Goal: Task Accomplishment & Management: Complete application form

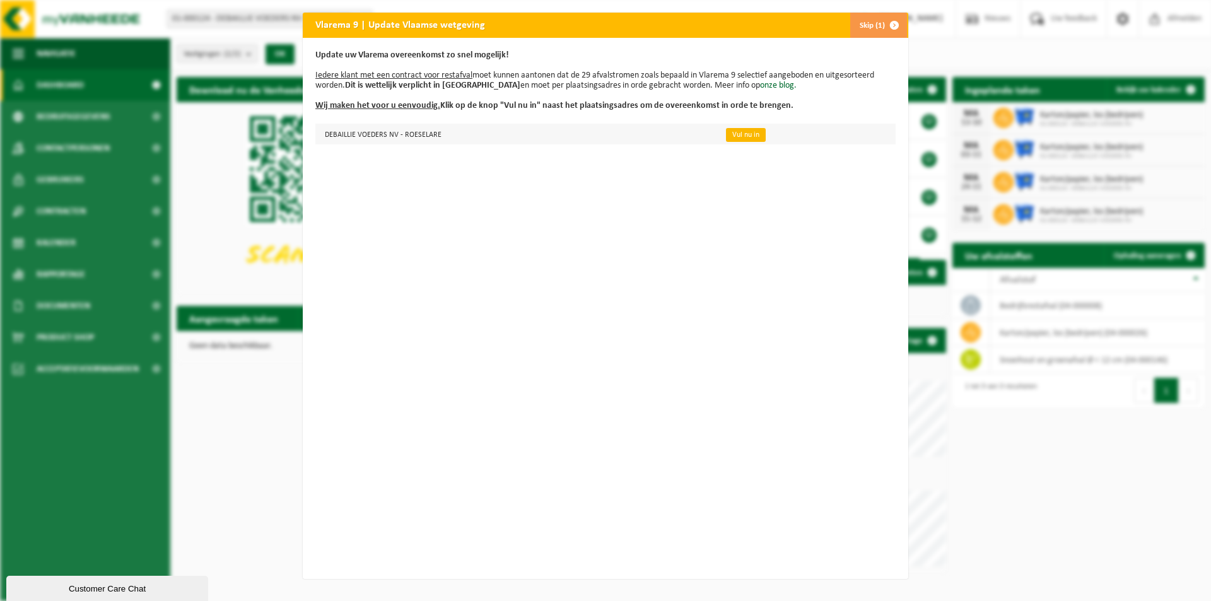
click at [726, 138] on link "Vul nu in" at bounding box center [746, 135] width 40 height 14
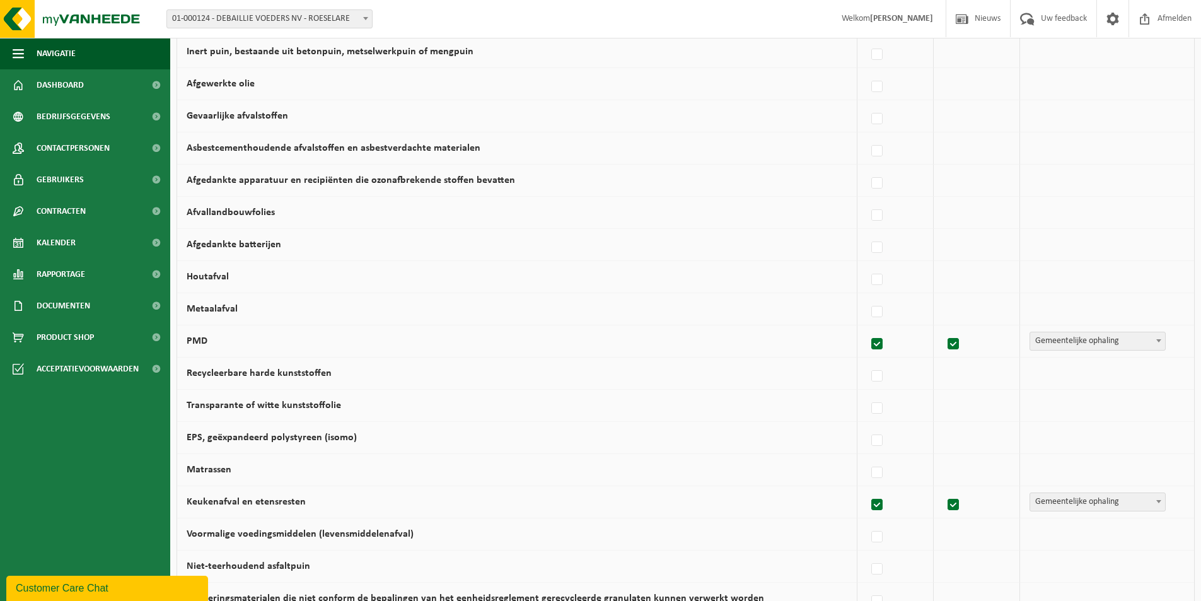
scroll to position [707, 0]
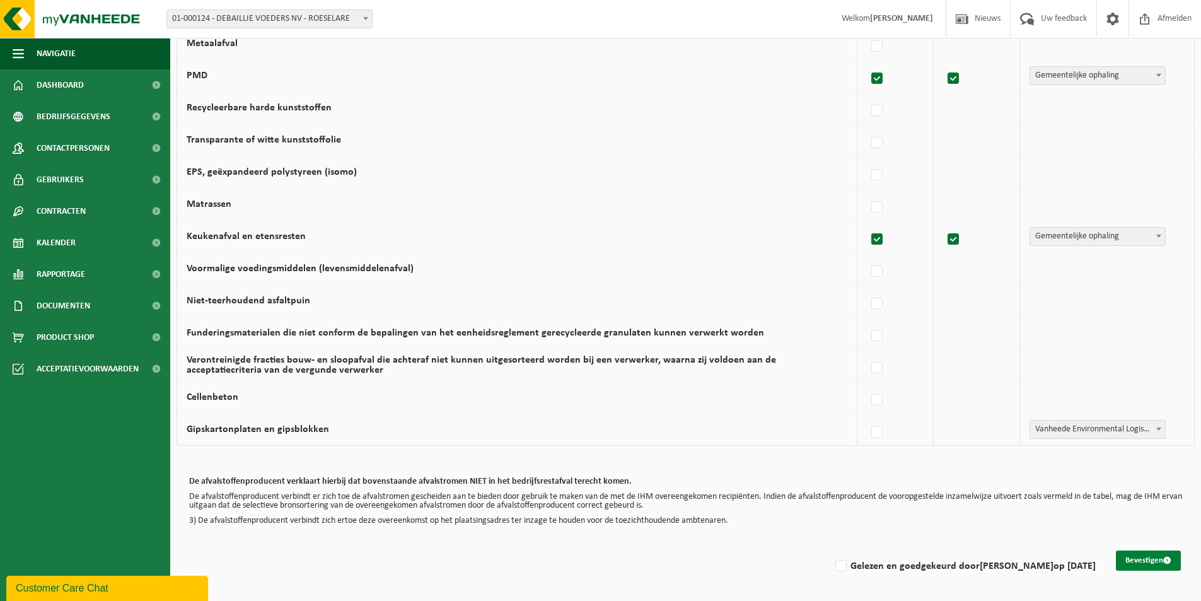
click at [1130, 558] on button "Bevestigen" at bounding box center [1148, 561] width 65 height 20
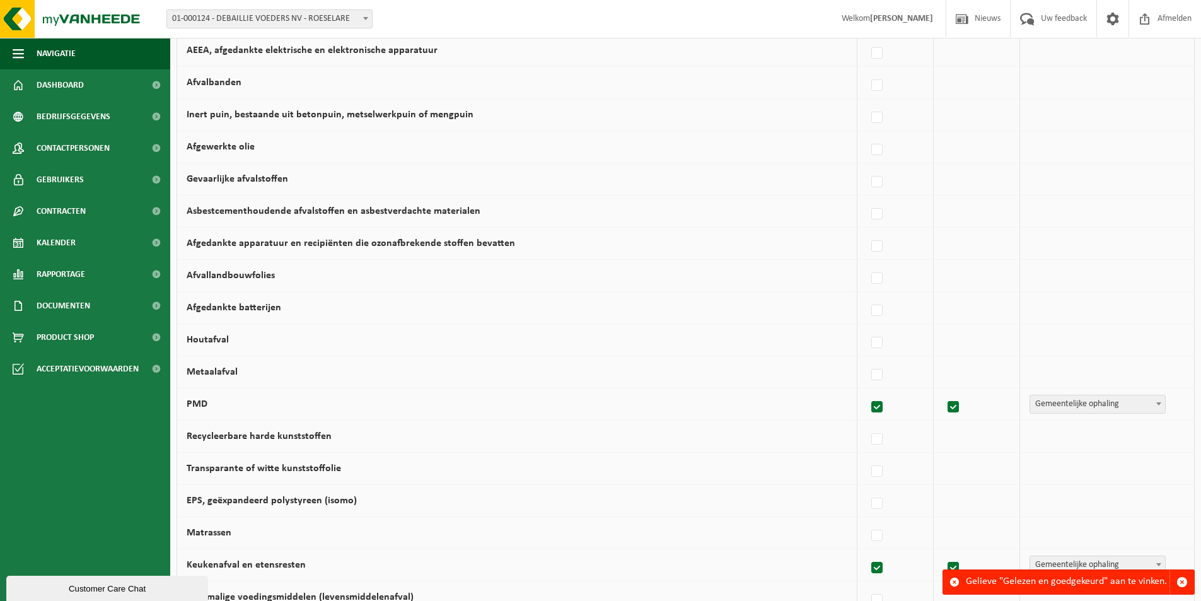
scroll to position [707, 0]
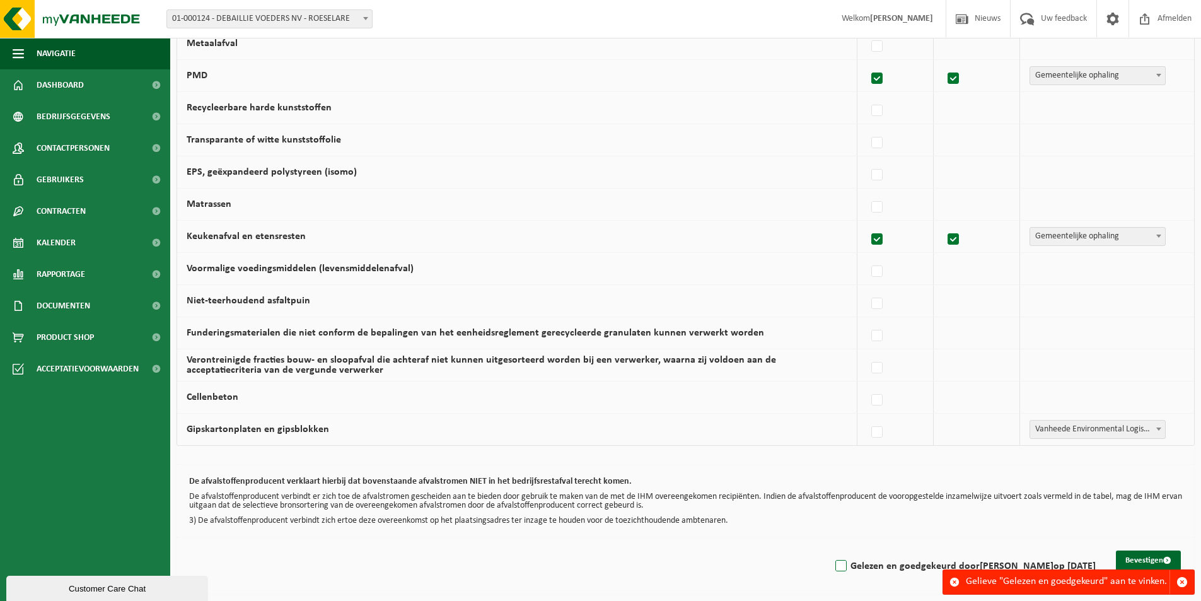
click at [848, 563] on label "Gelezen en goedgekeurd door Bram Cappelle op 02/10/25" at bounding box center [964, 566] width 263 height 19
click at [831, 551] on input "Gelezen en goedgekeurd door Bram Cappelle op 02/10/25" at bounding box center [831, 550] width 1 height 1
checkbox input "true"
click at [1149, 561] on button "Bevestigen" at bounding box center [1148, 561] width 65 height 20
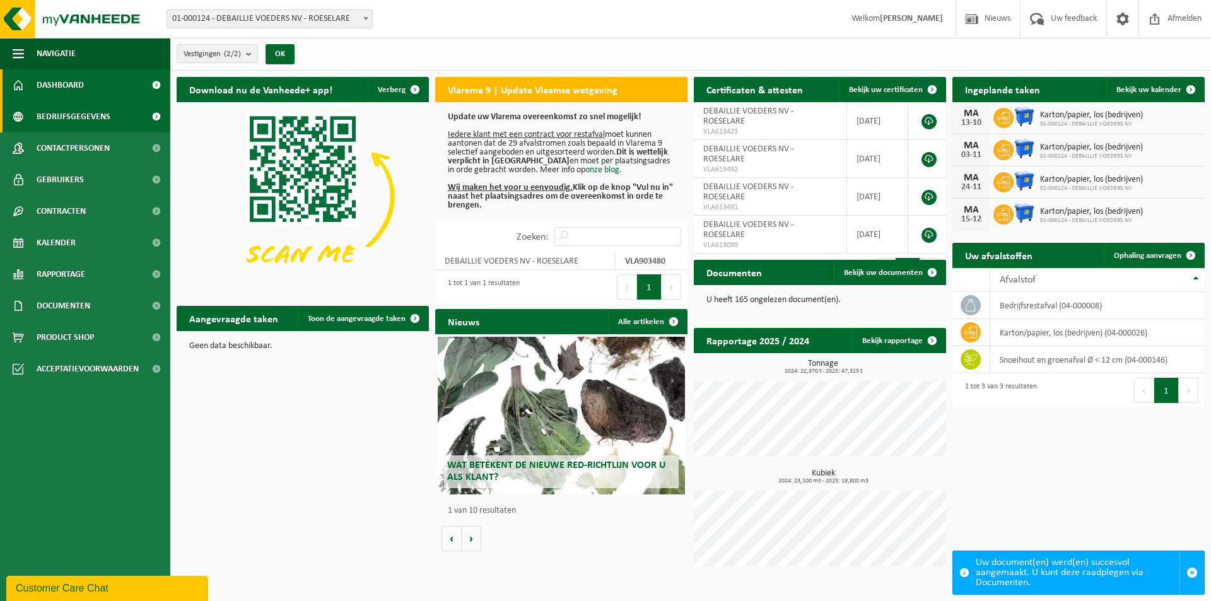
click at [96, 112] on span "Bedrijfsgegevens" at bounding box center [74, 117] width 74 height 32
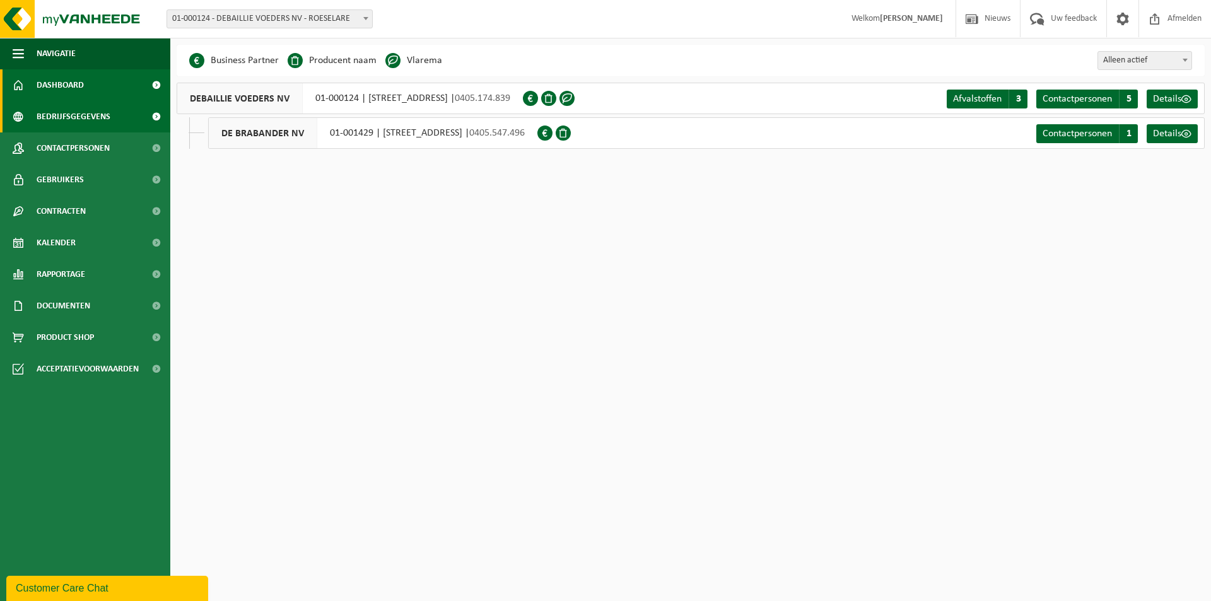
click at [103, 83] on link "Dashboard" at bounding box center [85, 85] width 170 height 32
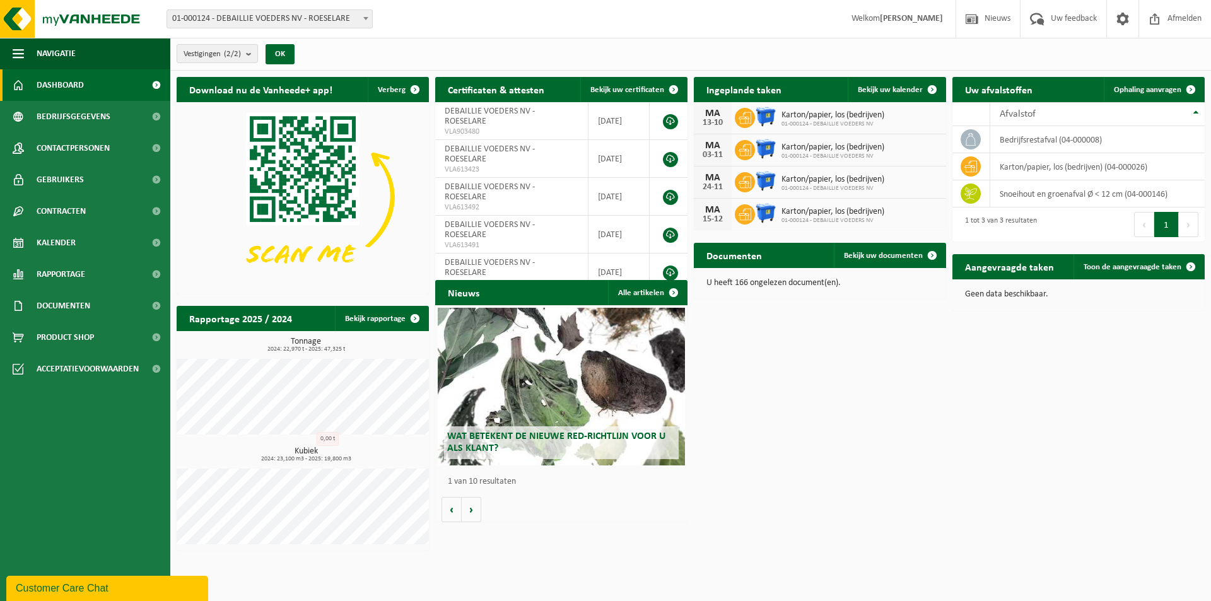
click at [303, 451] on h3 "Kubiek 2024: 23,100 m3 - 2025: 19,800 m3" at bounding box center [306, 454] width 246 height 15
click at [308, 337] on h3 "Tonnage 2024: 22,970 t - 2025: 47,325 t" at bounding box center [306, 344] width 246 height 15
click at [896, 257] on span "Bekijk uw documenten" at bounding box center [883, 256] width 79 height 8
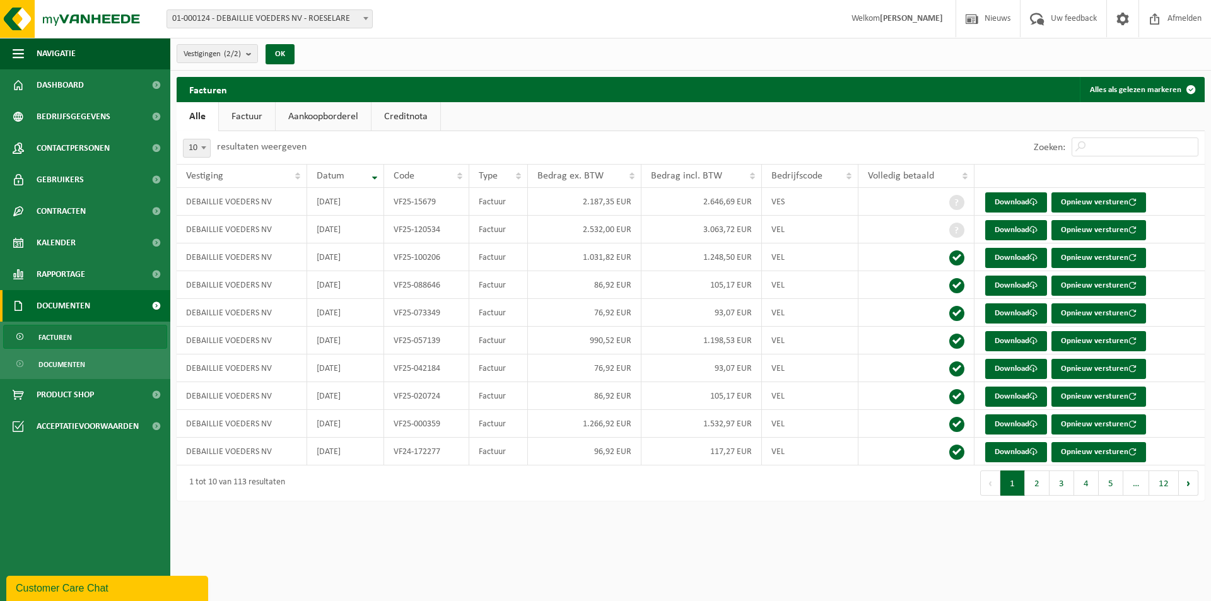
click at [334, 123] on link "Aankoopborderel" at bounding box center [323, 116] width 95 height 29
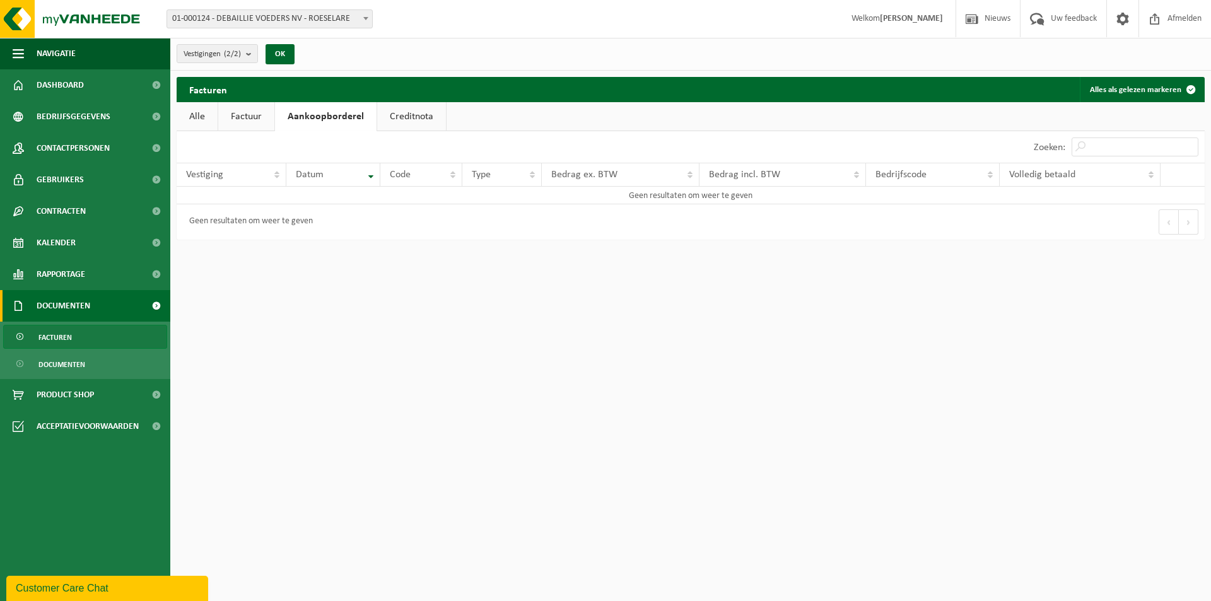
click at [216, 119] on link "Alle" at bounding box center [197, 116] width 41 height 29
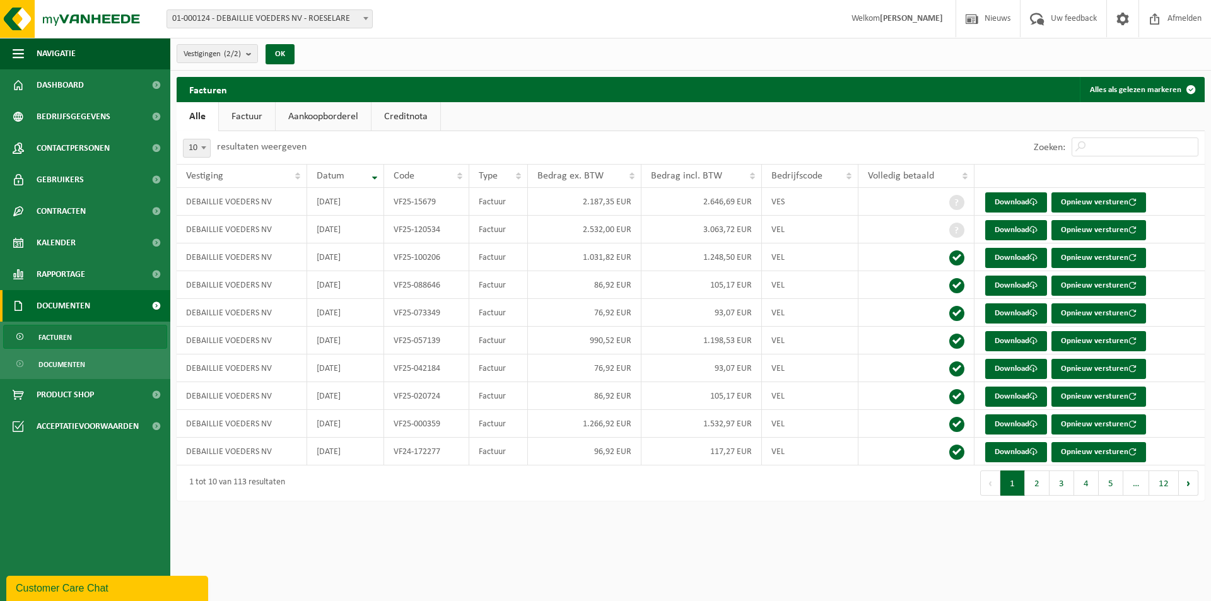
click at [408, 112] on link "Creditnota" at bounding box center [405, 116] width 69 height 29
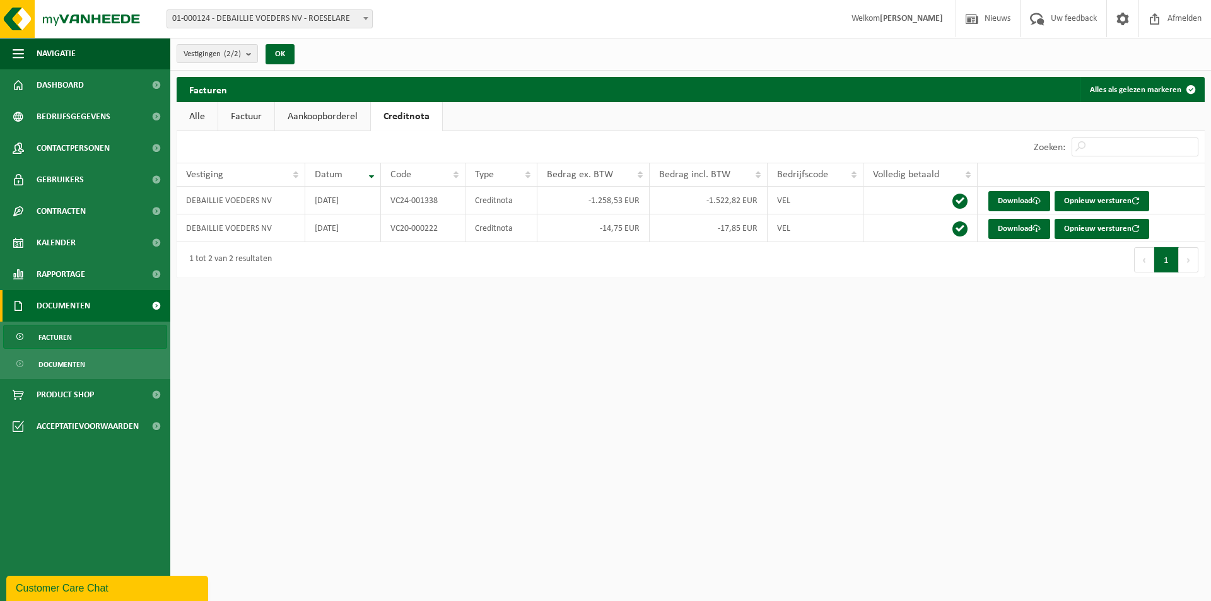
click at [207, 118] on link "Alle" at bounding box center [197, 116] width 41 height 29
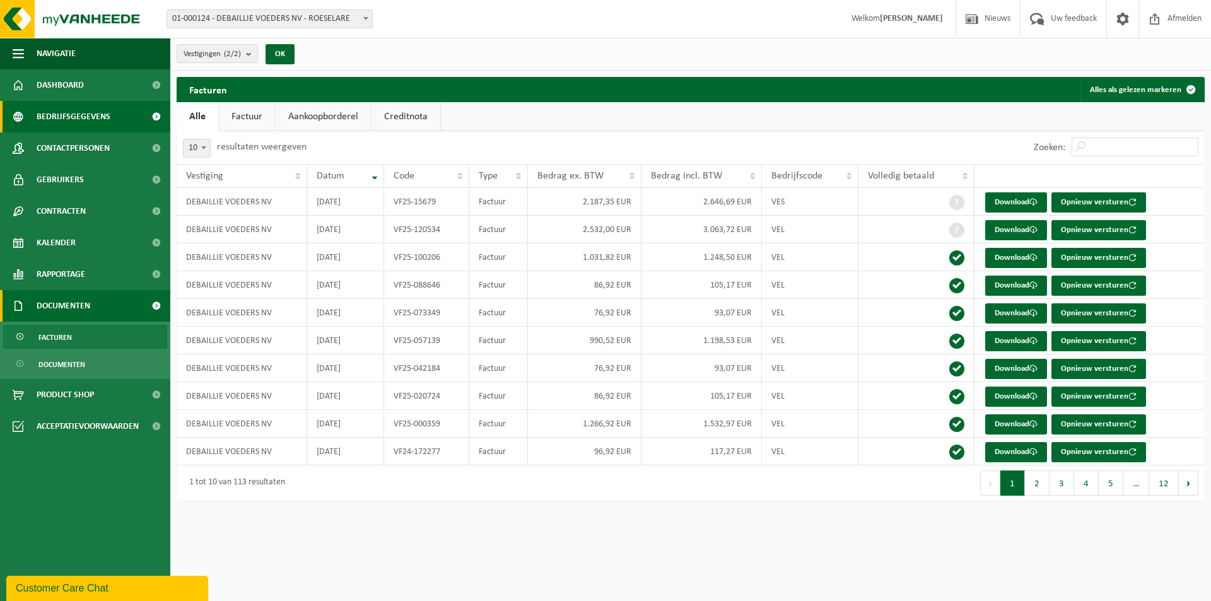
click at [121, 103] on link "Bedrijfsgegevens" at bounding box center [85, 117] width 170 height 32
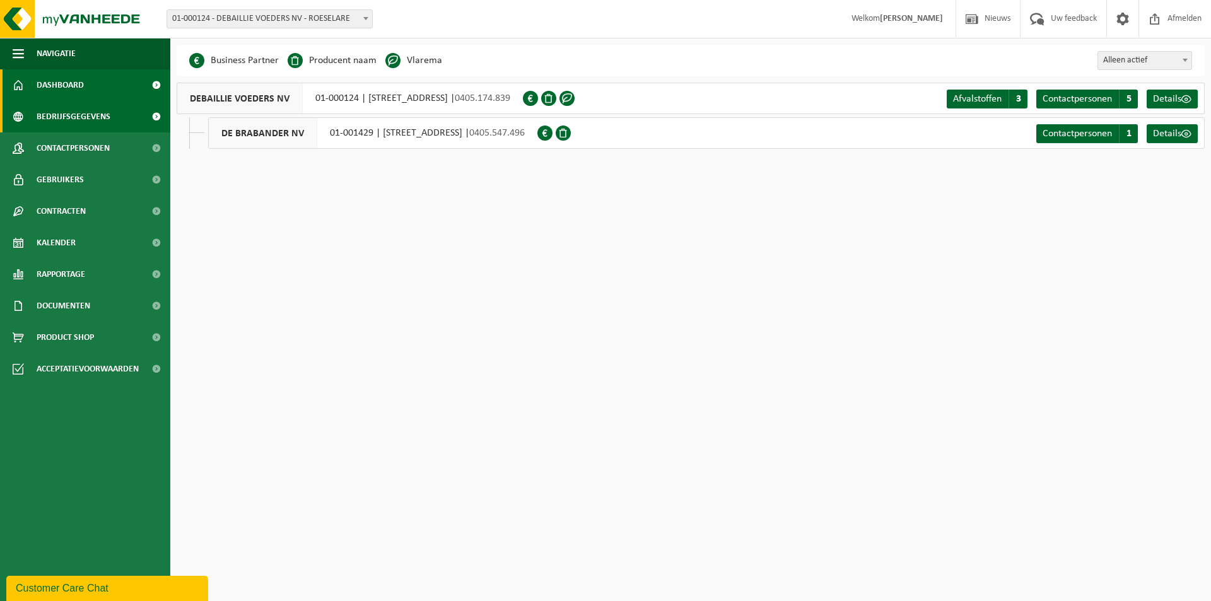
click at [120, 85] on link "Dashboard" at bounding box center [85, 85] width 170 height 32
